Goal: Transaction & Acquisition: Purchase product/service

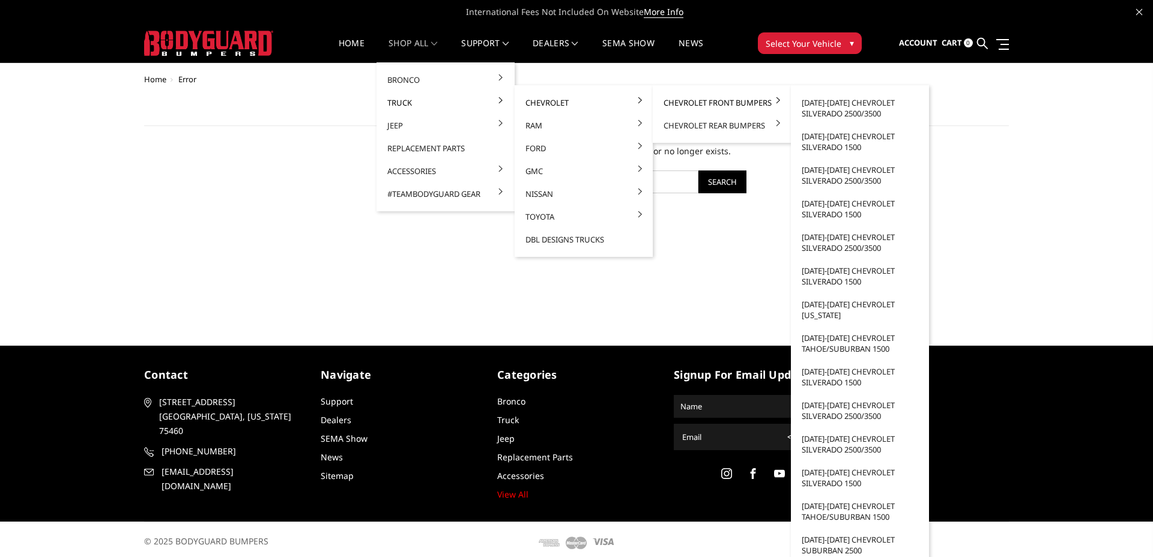
click at [702, 100] on link "Chevrolet Front Bumpers" at bounding box center [722, 102] width 129 height 23
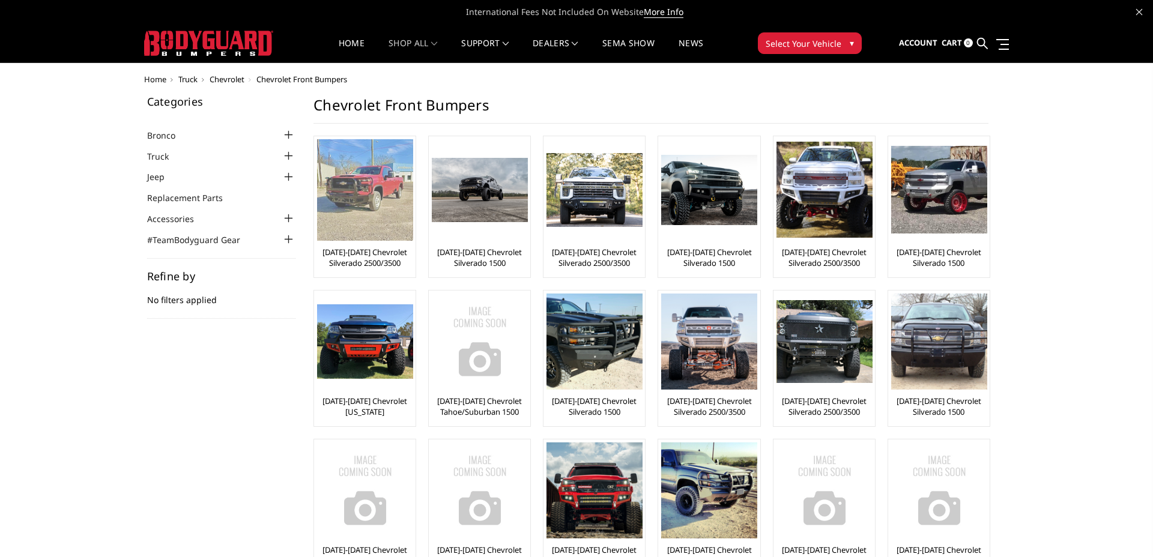
click at [371, 223] on img at bounding box center [365, 190] width 96 height 102
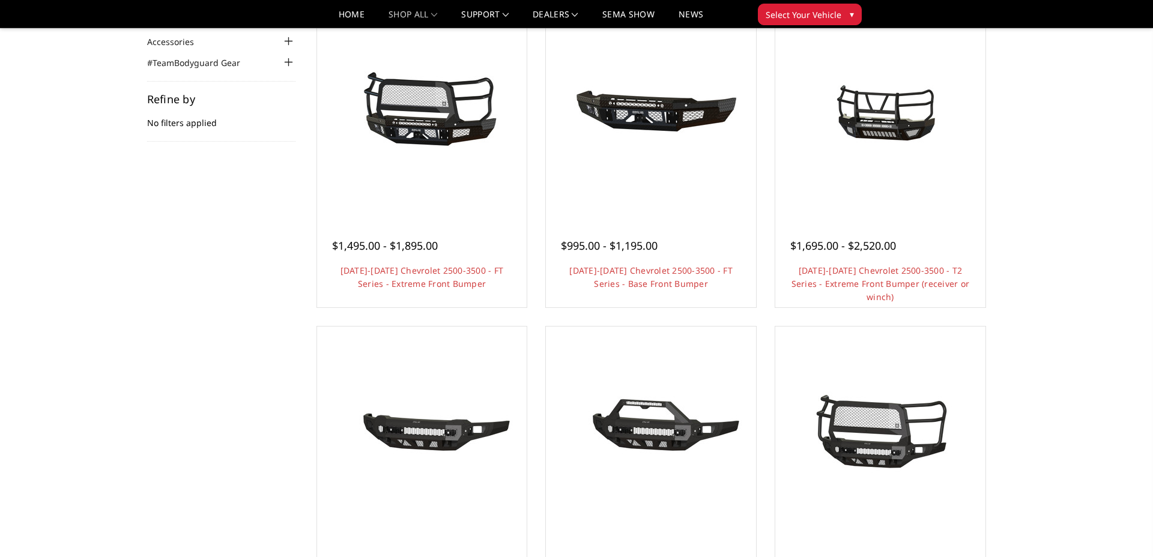
scroll to position [144, 0]
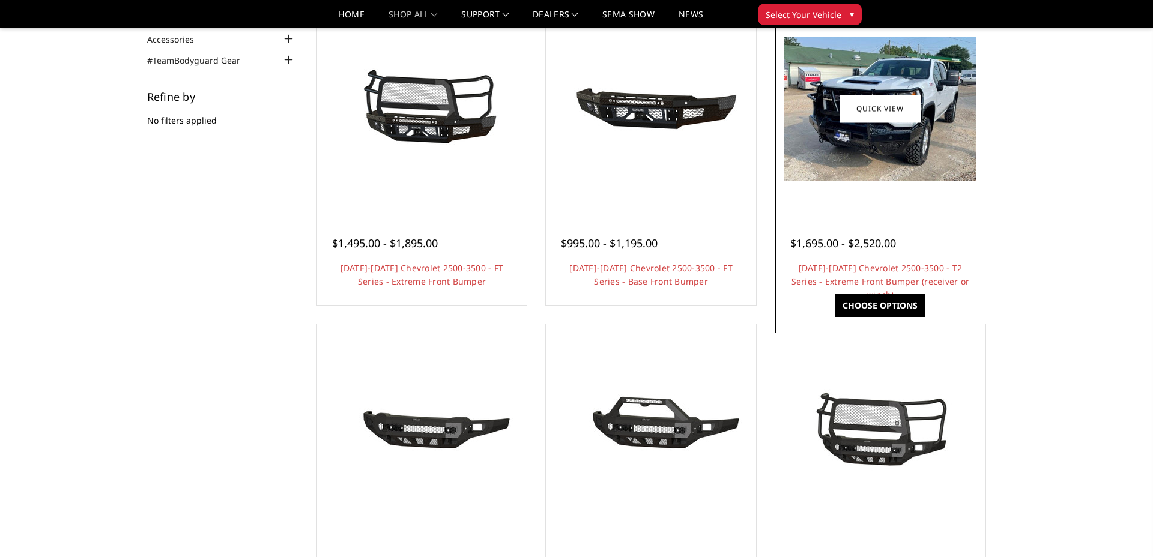
click at [870, 151] on img at bounding box center [880, 109] width 192 height 144
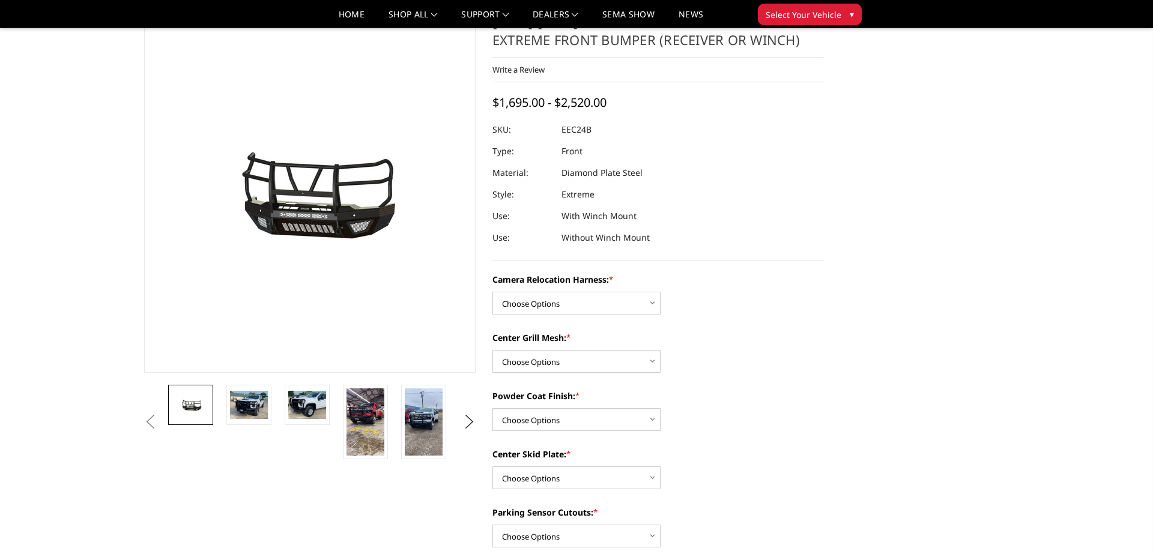
scroll to position [45, 0]
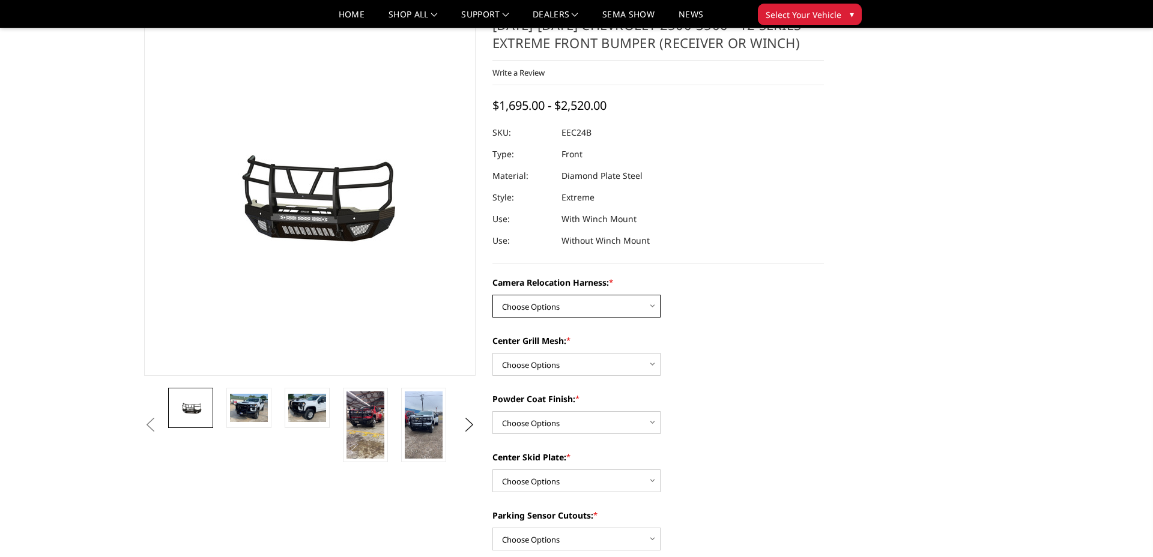
click at [620, 296] on select "Choose Options Without camera harness With camera harness" at bounding box center [577, 306] width 168 height 23
select select "3732"
click at [493, 295] on select "Choose Options Without camera harness With camera harness" at bounding box center [577, 306] width 168 height 23
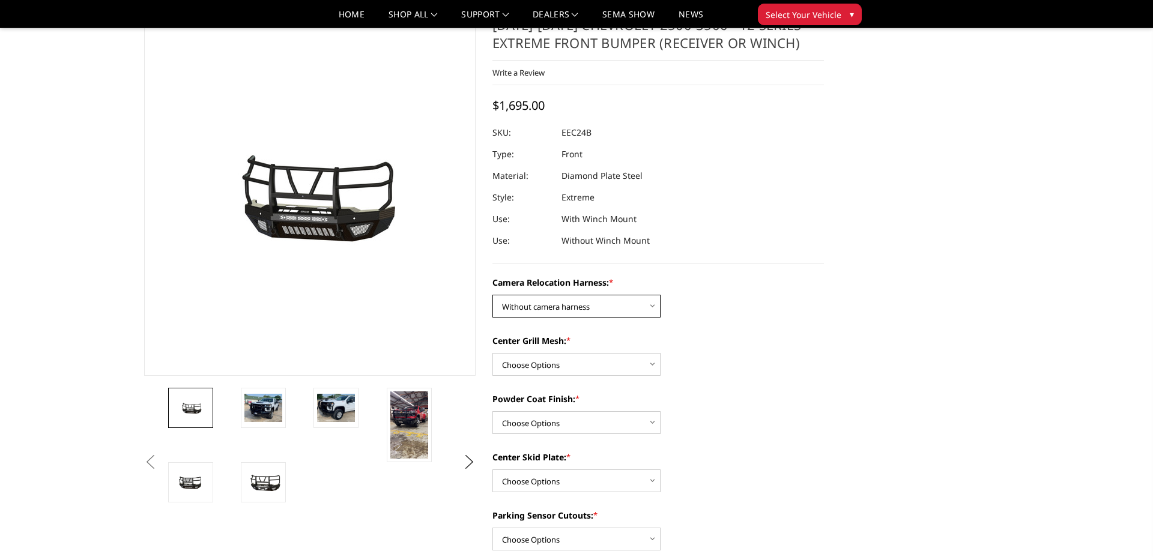
scroll to position [0, 0]
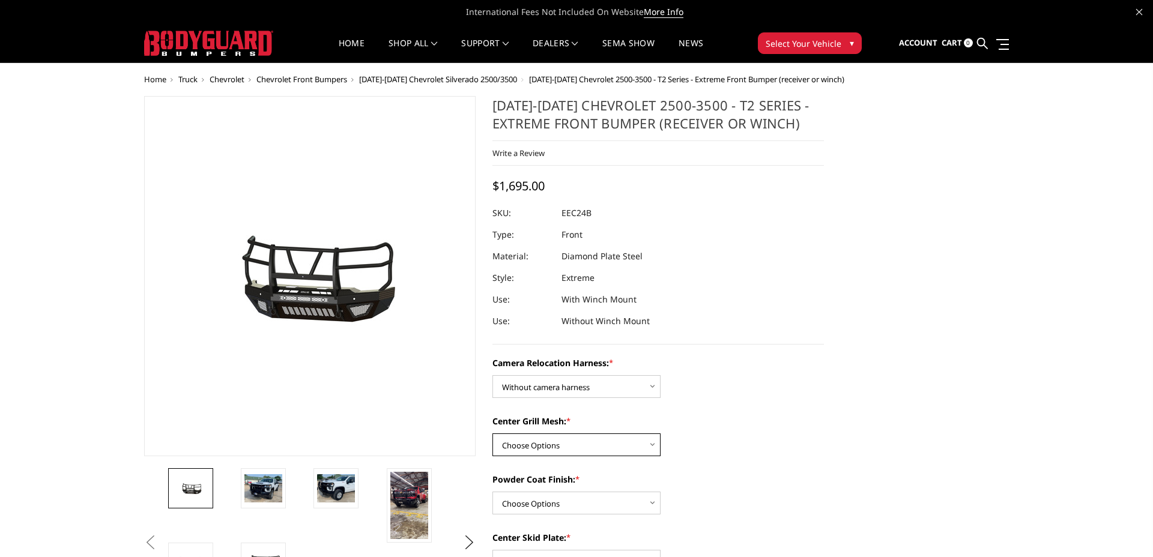
click at [565, 448] on select "Choose Options Without expanded metal With expanded metal" at bounding box center [577, 445] width 168 height 23
select select "3729"
click at [493, 434] on select "Choose Options Without expanded metal With expanded metal" at bounding box center [577, 445] width 168 height 23
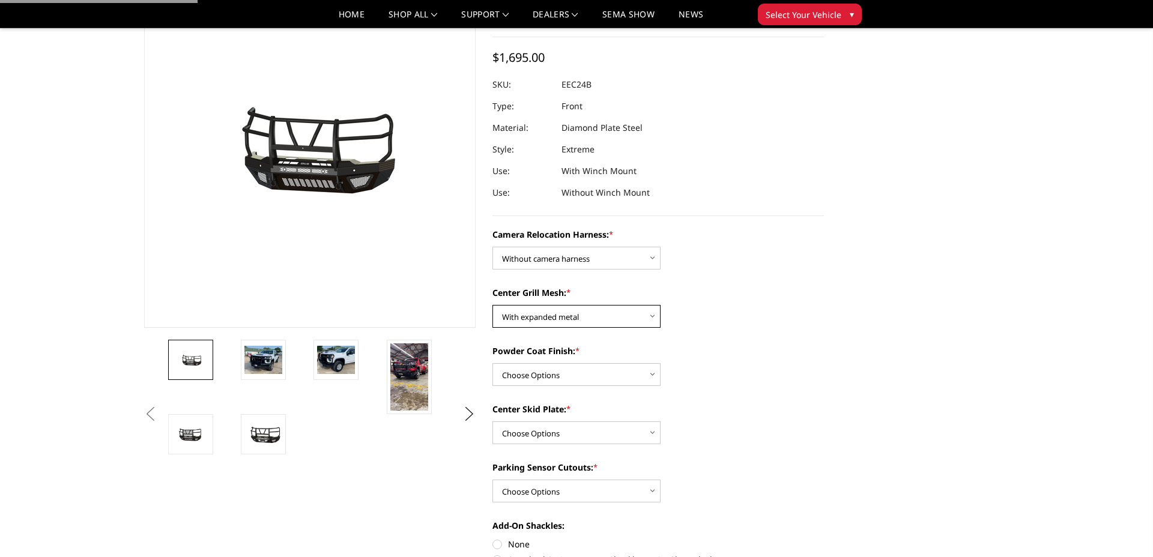
scroll to position [94, 0]
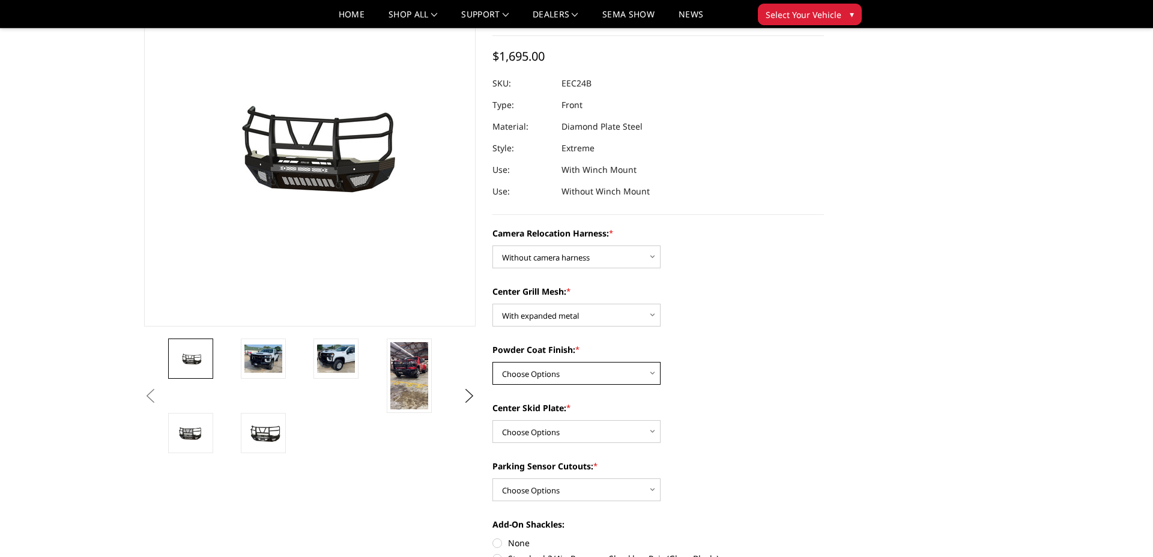
click at [580, 377] on select "Choose Options Textured Black Powder Coat Gloss Black Powder Coat Bare Metal" at bounding box center [577, 373] width 168 height 23
select select "3728"
click at [493, 362] on select "Choose Options Textured Black Powder Coat Gloss Black Powder Coat Bare Metal" at bounding box center [577, 373] width 168 height 23
click at [567, 430] on select "Choose Options Winch Mount Skid Plate Standard Skid Plate (included) 2" Receive…" at bounding box center [577, 431] width 168 height 23
select select "3724"
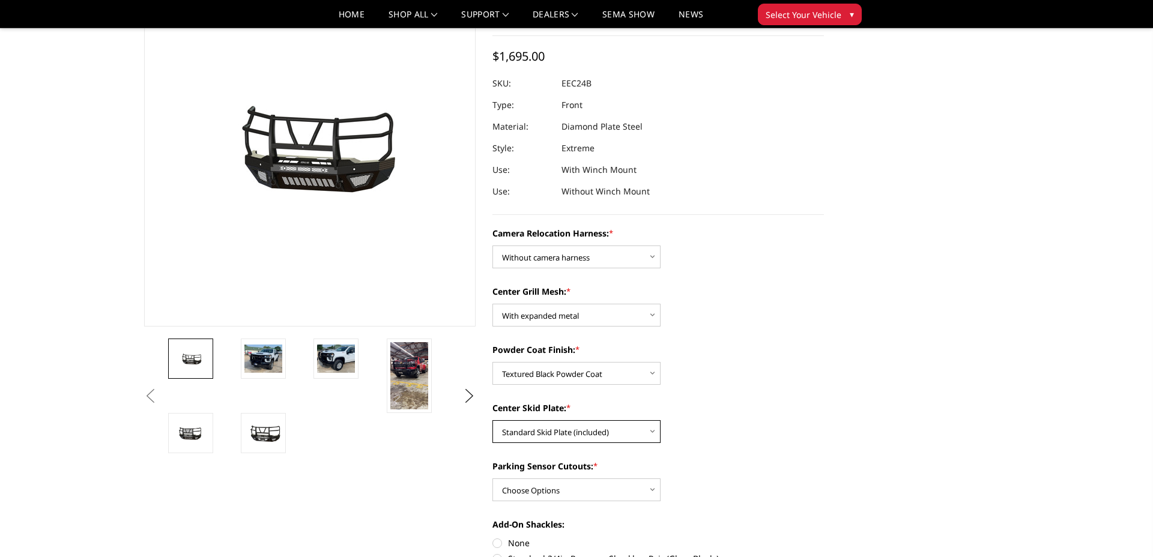
click at [493, 420] on select "Choose Options Winch Mount Skid Plate Standard Skid Plate (included) 2" Receive…" at bounding box center [577, 431] width 168 height 23
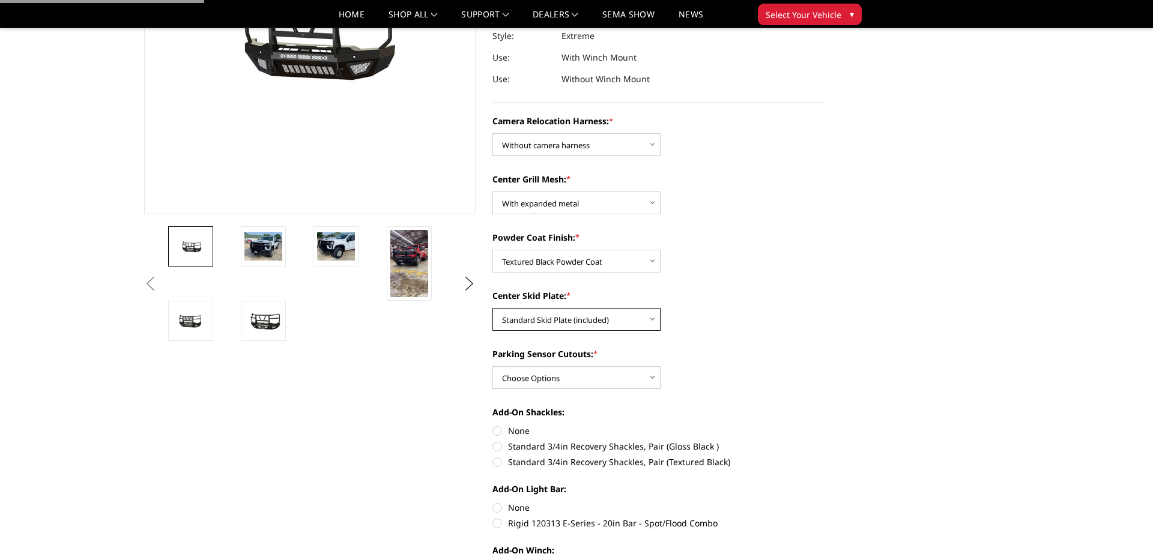
scroll to position [252, 0]
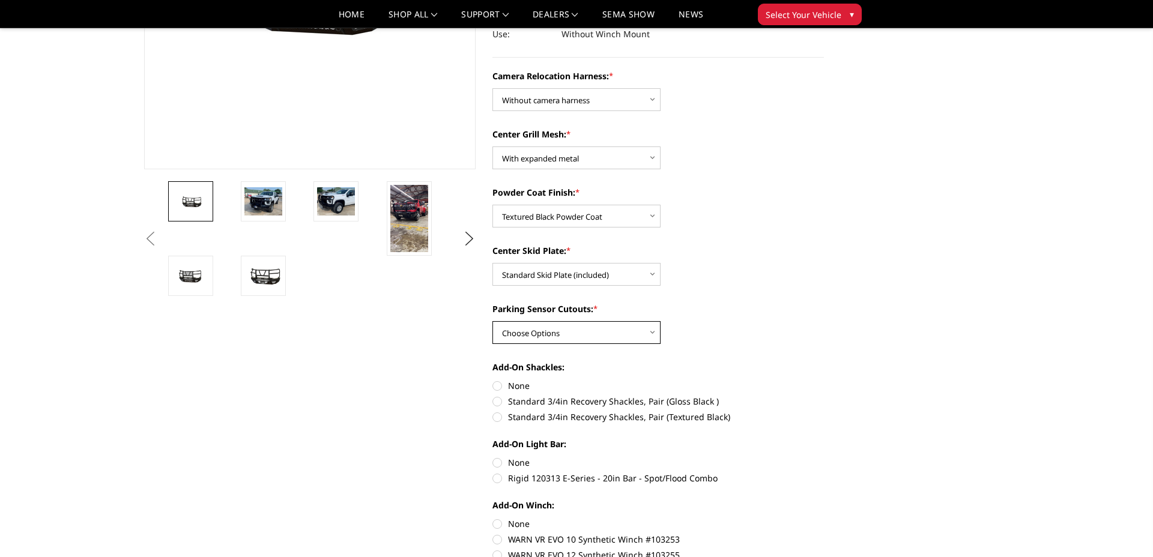
click at [528, 333] on select "Choose Options Yes - With Parking Sensor Cutouts" at bounding box center [577, 332] width 168 height 23
click at [493, 321] on select "Choose Options Yes - With Parking Sensor Cutouts" at bounding box center [577, 332] width 168 height 23
click at [632, 336] on select "Choose Options Yes - With Parking Sensor Cutouts" at bounding box center [577, 332] width 168 height 23
select select "3722"
click at [493, 321] on select "Choose Options Yes - With Parking Sensor Cutouts" at bounding box center [577, 332] width 168 height 23
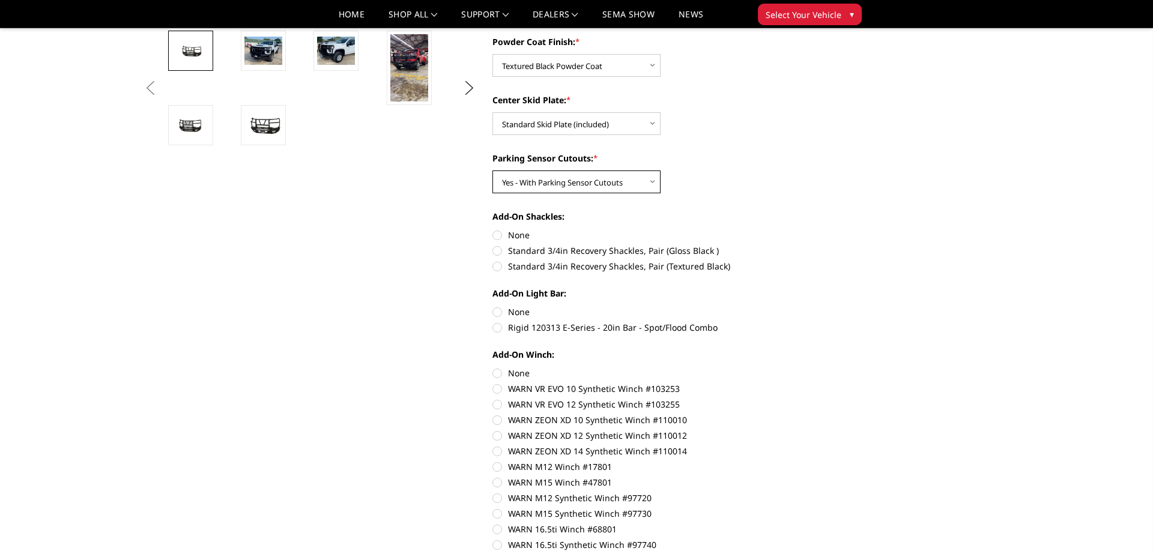
scroll to position [412, 0]
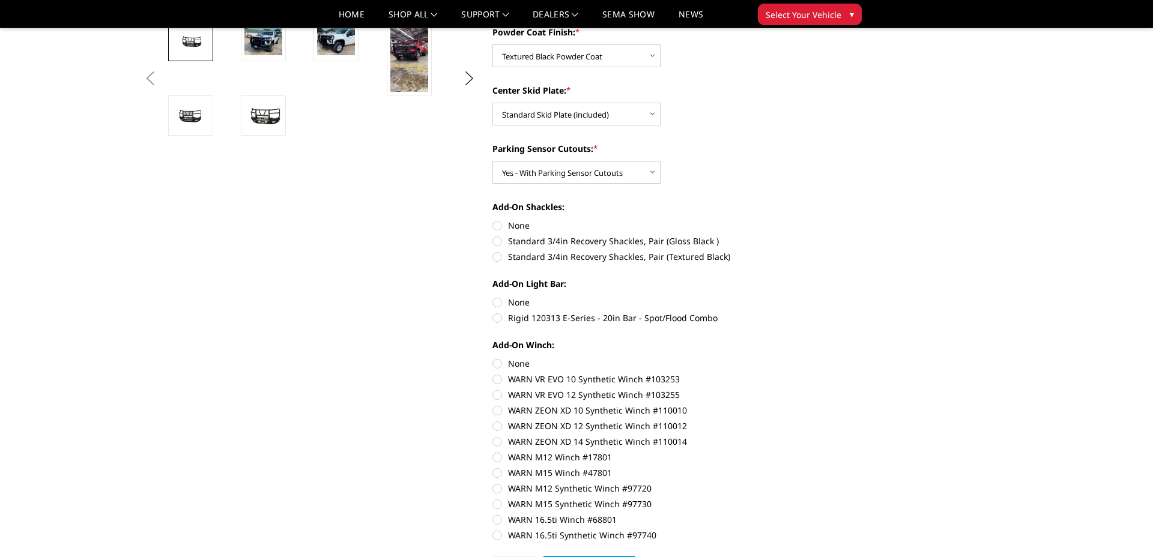
click at [499, 256] on label "Standard 3/4in Recovery Shackles, Pair (Textured Black)" at bounding box center [659, 256] width 332 height 13
click at [824, 235] on input "Standard 3/4in Recovery Shackles, Pair (Textured Black)" at bounding box center [824, 235] width 1 height 1
radio input "true"
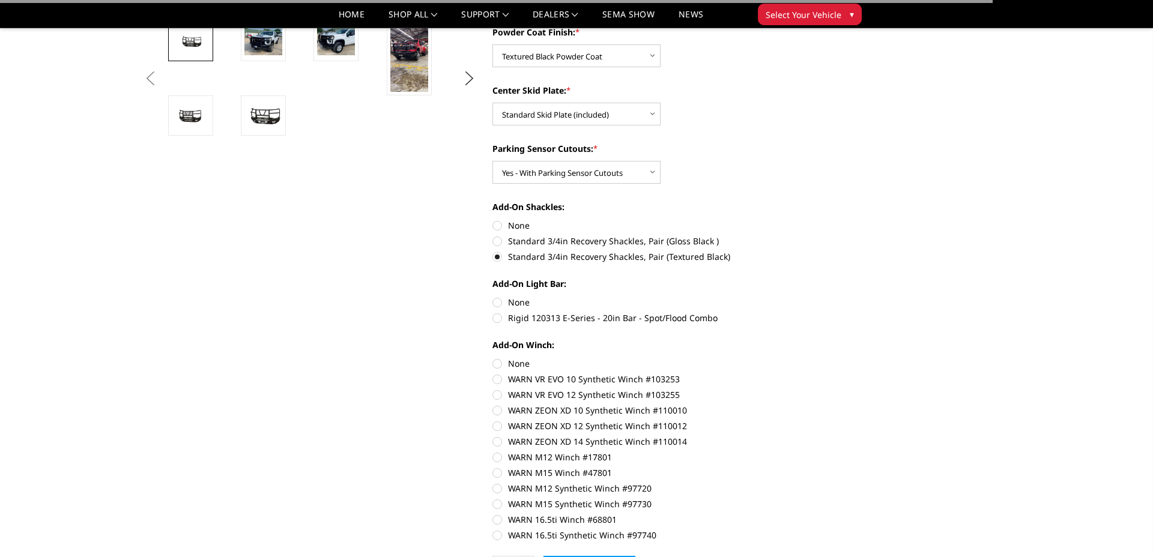
scroll to position [474, 0]
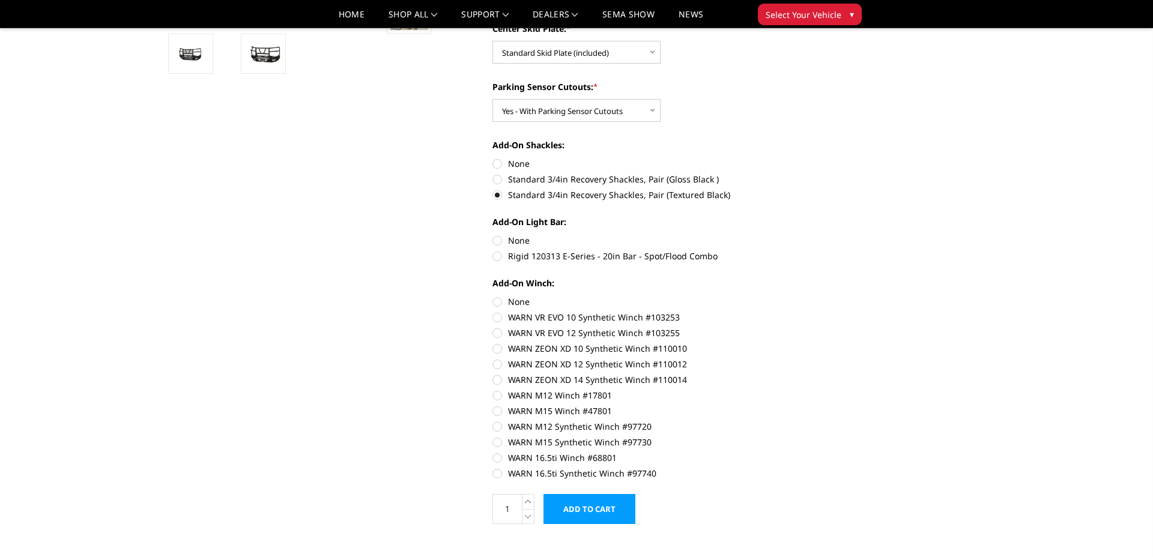
click at [497, 241] on label "None" at bounding box center [659, 240] width 332 height 13
click at [493, 235] on input "None" at bounding box center [493, 234] width 1 height 1
radio input "true"
click at [495, 302] on label "None" at bounding box center [659, 302] width 332 height 13
click at [493, 296] on input "None" at bounding box center [493, 296] width 1 height 1
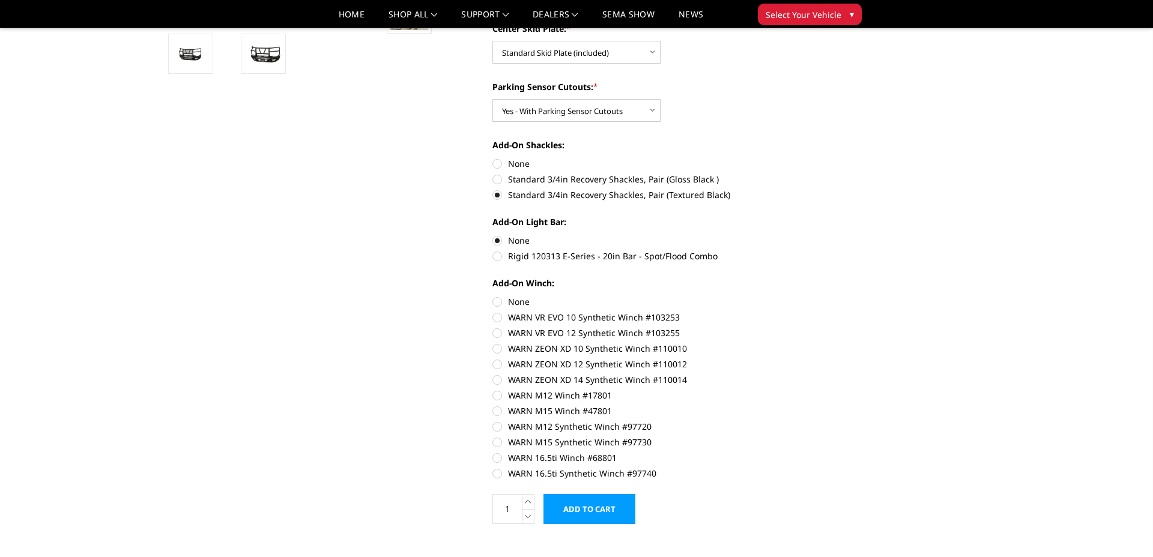
radio input "true"
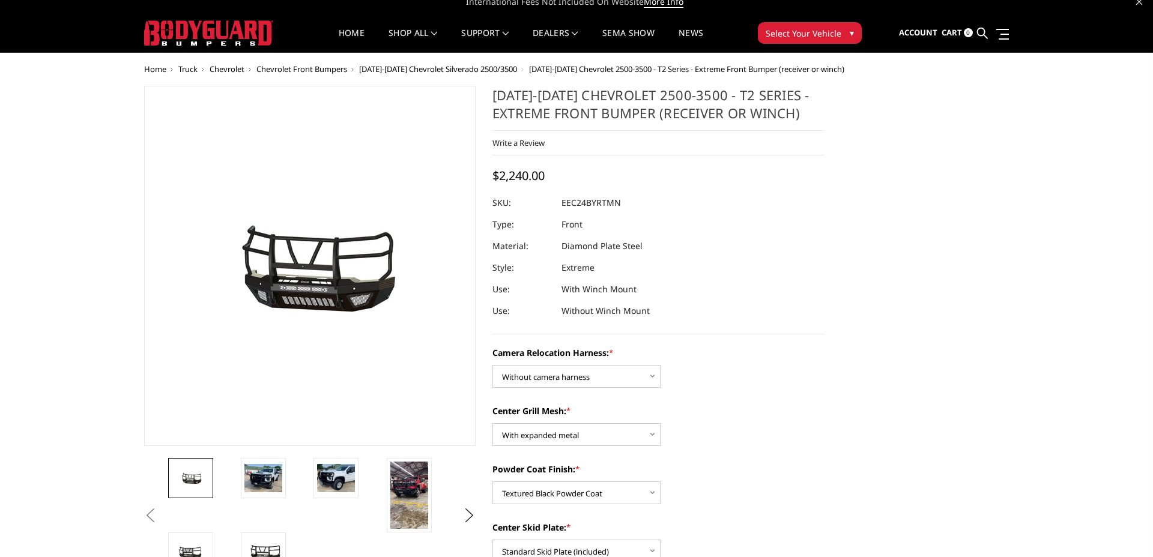
scroll to position [0, 0]
